Goal: Transaction & Acquisition: Purchase product/service

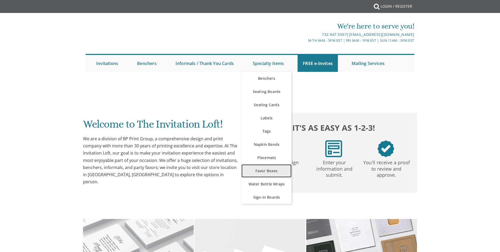
click at [270, 169] on link "Favor Boxes" at bounding box center [267, 170] width 50 height 13
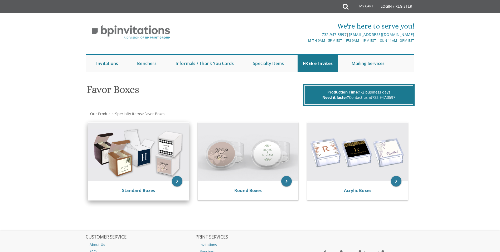
click at [163, 139] on img at bounding box center [138, 151] width 100 height 59
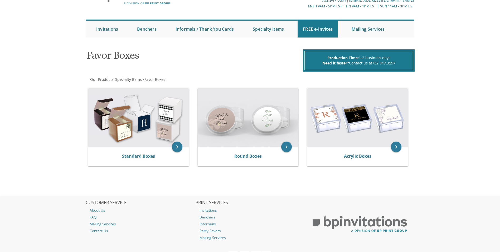
scroll to position [60, 0]
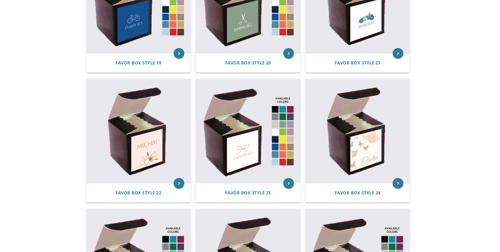
scroll to position [1081, 0]
